Goal: Information Seeking & Learning: Understand process/instructions

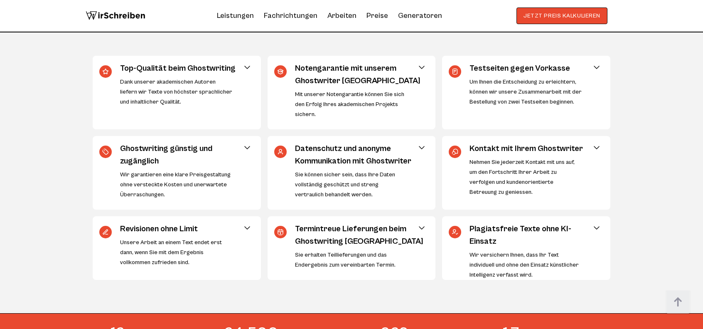
scroll to position [374, 0]
click at [381, 65] on h3 "Notengarantie mit unserem Ghostwriter [GEOGRAPHIC_DATA]" at bounding box center [359, 74] width 129 height 25
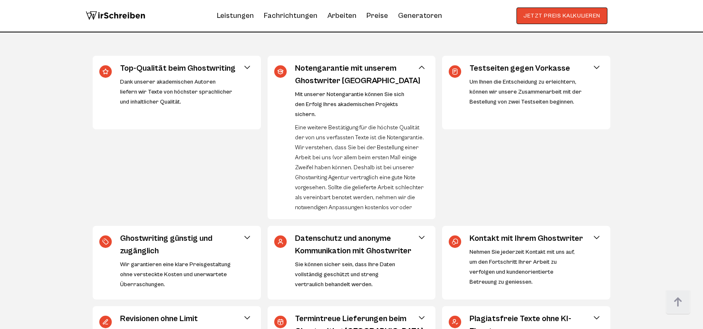
click at [381, 65] on h3 "Notengarantie mit unserem Ghostwriter [GEOGRAPHIC_DATA]" at bounding box center [359, 74] width 129 height 25
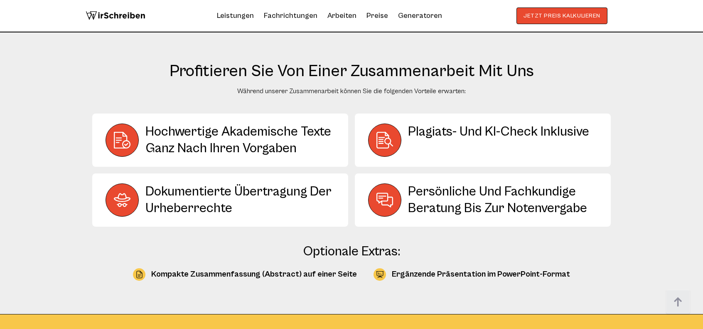
scroll to position [1062, 0]
click at [131, 197] on div at bounding box center [122, 199] width 33 height 33
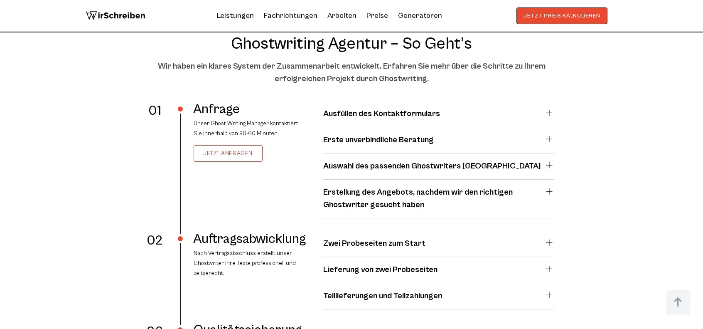
scroll to position [1484, 0]
click at [397, 175] on details "Auswahl des passenden Ghostwriters [GEOGRAPHIC_DATA] Auf der Basis der von Ihne…" at bounding box center [438, 170] width 231 height 20
click at [397, 168] on h4 "Auswahl des passenden Ghostwriters [GEOGRAPHIC_DATA]" at bounding box center [432, 166] width 218 height 12
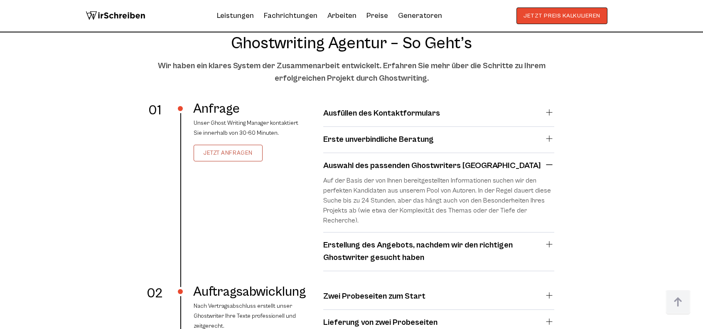
click at [397, 167] on h4 "Auswahl des passenden Ghostwriters [GEOGRAPHIC_DATA]" at bounding box center [432, 166] width 218 height 12
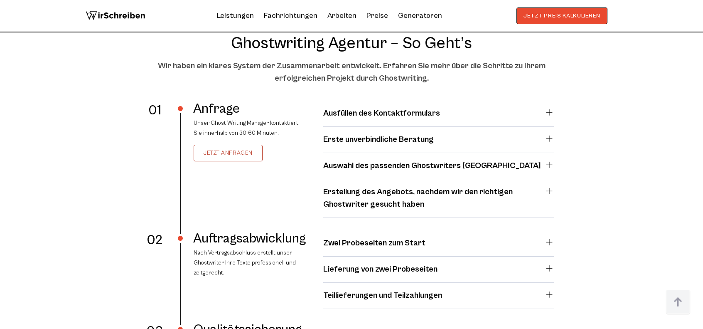
click at [396, 191] on h4 "Erstellung des Angebots, nachdem wir den richtigen Ghostwriter gesucht haben" at bounding box center [433, 198] width 221 height 25
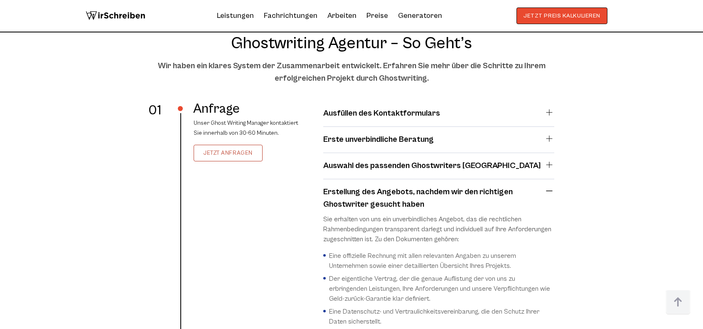
click at [396, 191] on h4 "Erstellung des Angebots, nachdem wir den richtigen Ghostwriter gesucht haben" at bounding box center [433, 198] width 221 height 25
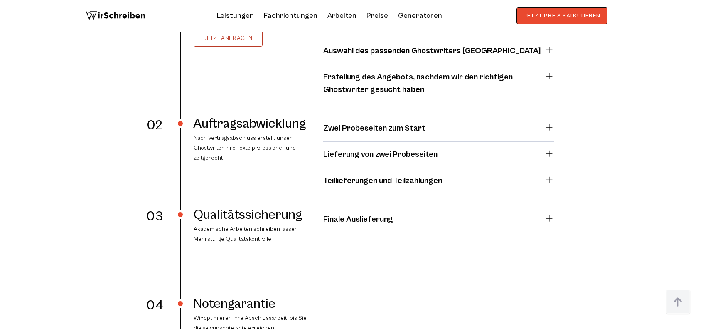
scroll to position [1632, 0]
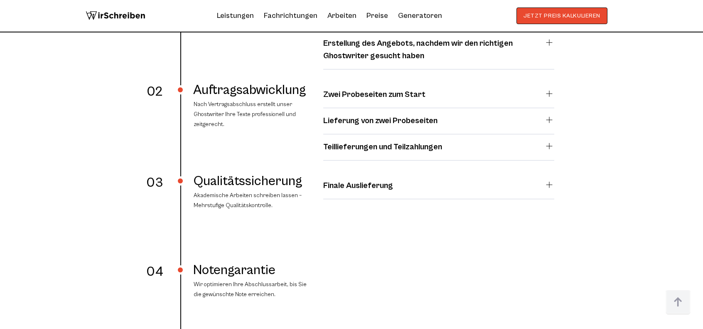
click at [425, 129] on details "Lieferung von zwei Probeseiten Wir werden für Sie einen Ghostwriter finden, der…" at bounding box center [438, 125] width 231 height 20
click at [450, 126] on summary "Lieferung von zwei Probeseiten" at bounding box center [438, 121] width 231 height 12
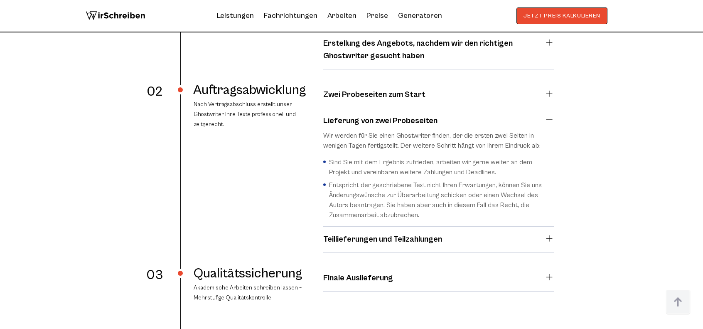
click at [450, 126] on summary "Lieferung von zwei Probeseiten" at bounding box center [438, 121] width 231 height 12
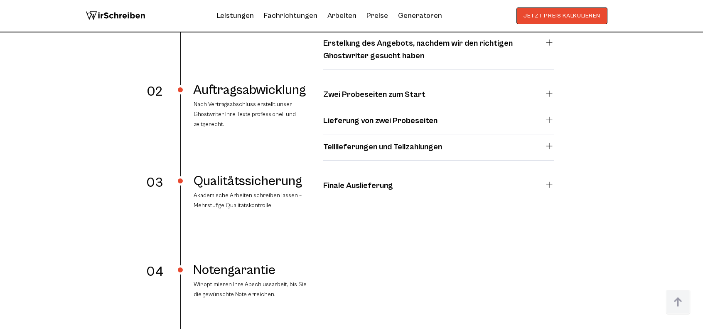
click at [438, 152] on details "Teillieferungen und Teilzahlungen Die Lieferung eines mehrseitigen Textes in Te…" at bounding box center [438, 151] width 231 height 20
click at [437, 149] on h4 "Teillieferungen und Teilzahlungen" at bounding box center [382, 147] width 119 height 12
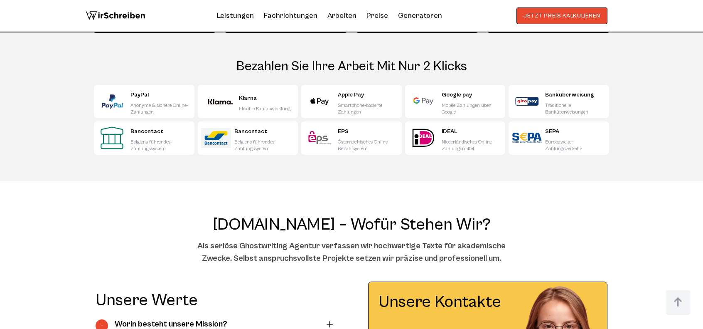
scroll to position [2810, 0]
